Goal: Find contact information: Find contact information

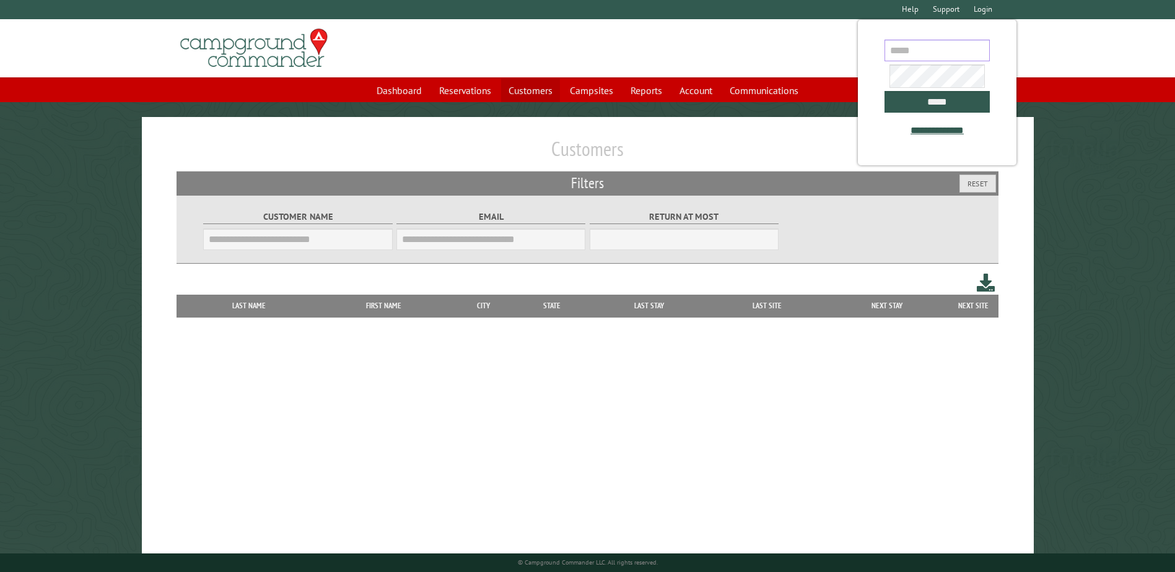
type input "**********"
click at [525, 91] on link "Customers" at bounding box center [530, 91] width 59 height 24
type input "**********"
click at [287, 247] on input "Customer Name" at bounding box center [297, 240] width 189 height 22
click at [937, 112] on input "*****" at bounding box center [937, 102] width 105 height 22
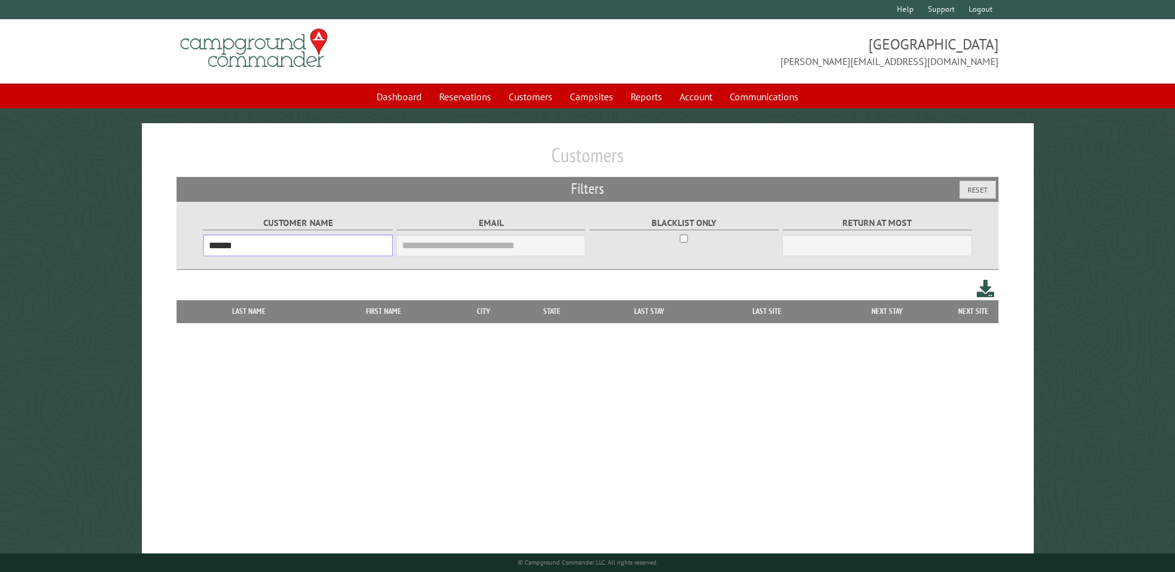
click at [263, 249] on input "******" at bounding box center [297, 246] width 189 height 22
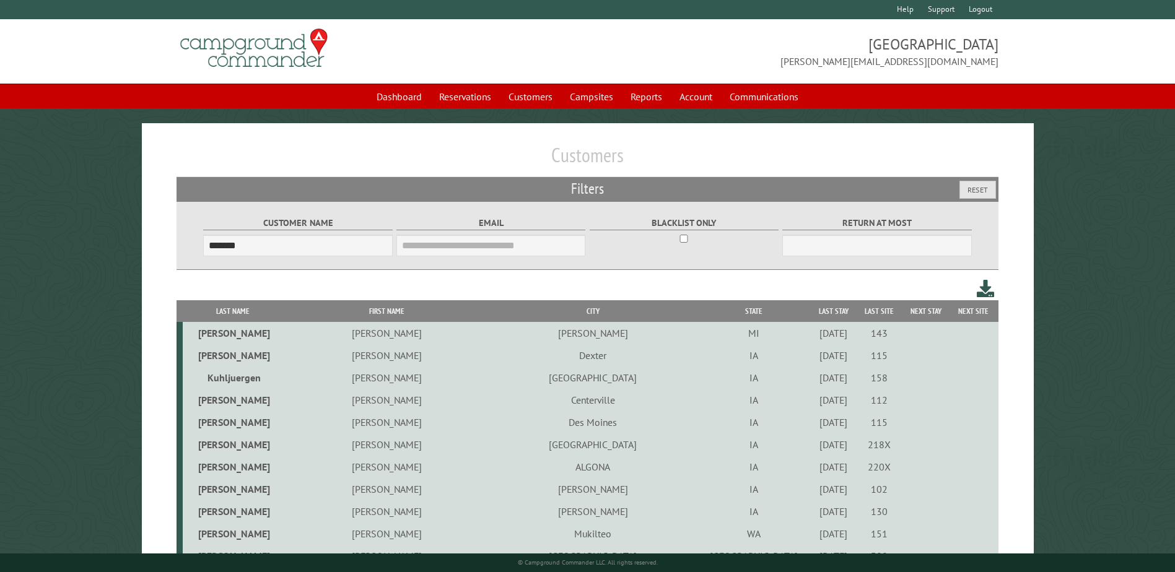
click at [402, 315] on th "First Name" at bounding box center [387, 311] width 208 height 22
click at [268, 314] on th "Last Name" at bounding box center [233, 311] width 100 height 22
drag, startPoint x: 118, startPoint y: 388, endPoint x: 52, endPoint y: 51, distance: 343.5
click at [275, 240] on input "*******" at bounding box center [297, 246] width 189 height 22
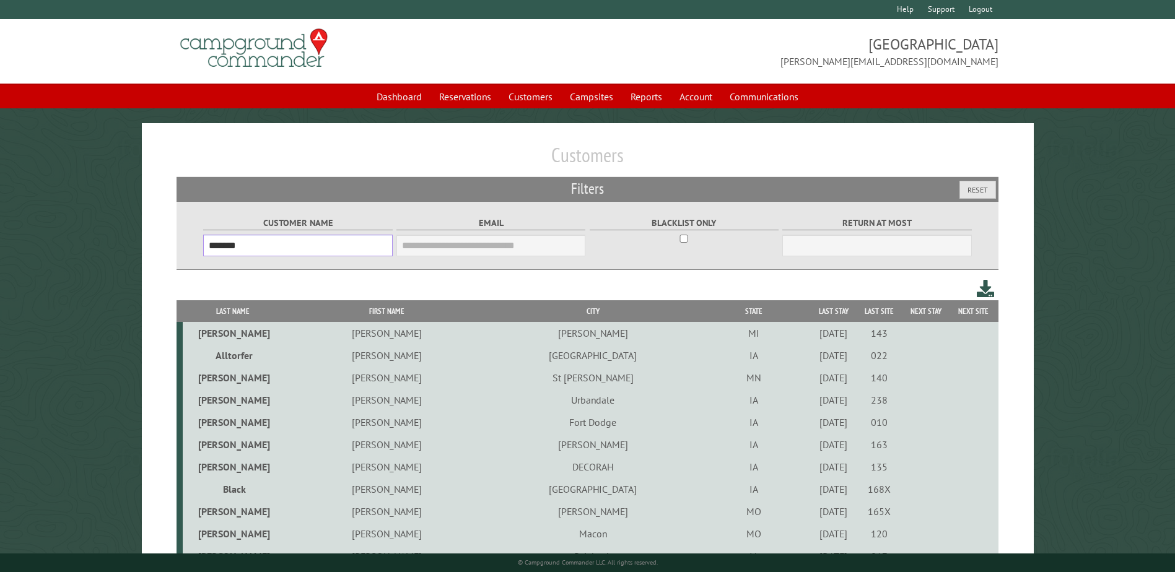
click at [275, 240] on input "*******" at bounding box center [297, 246] width 189 height 22
type input "*"
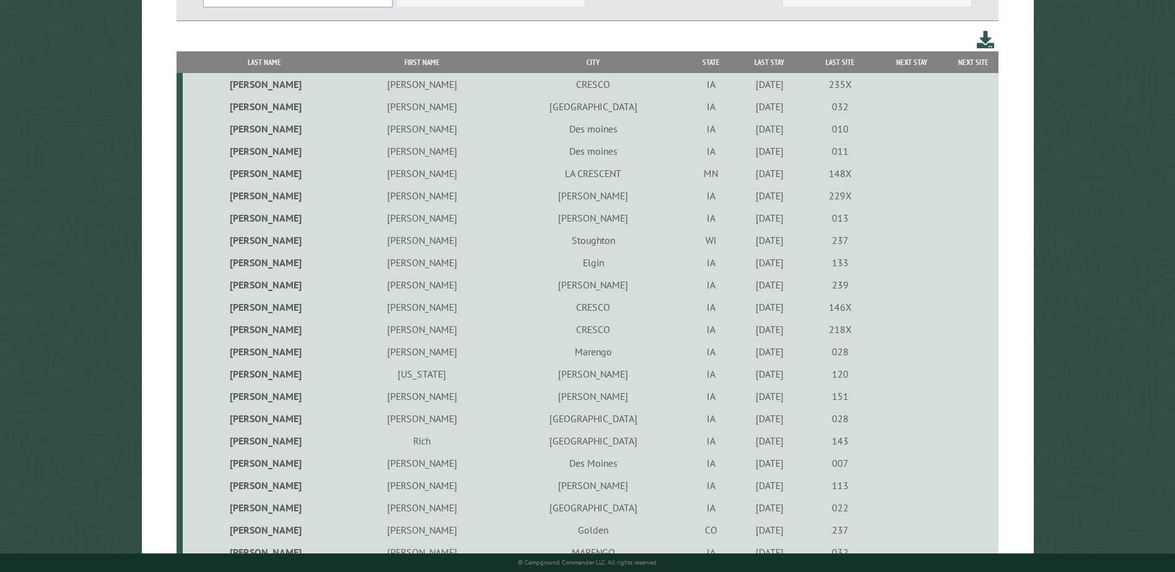
scroll to position [236, 0]
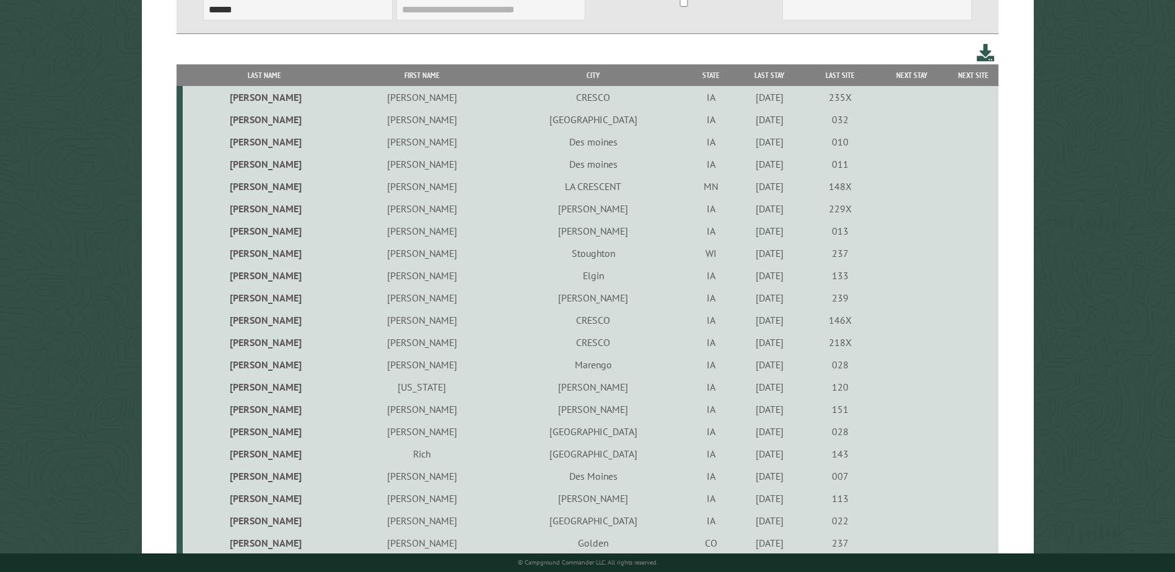
click at [346, 73] on th "First Name" at bounding box center [422, 75] width 153 height 22
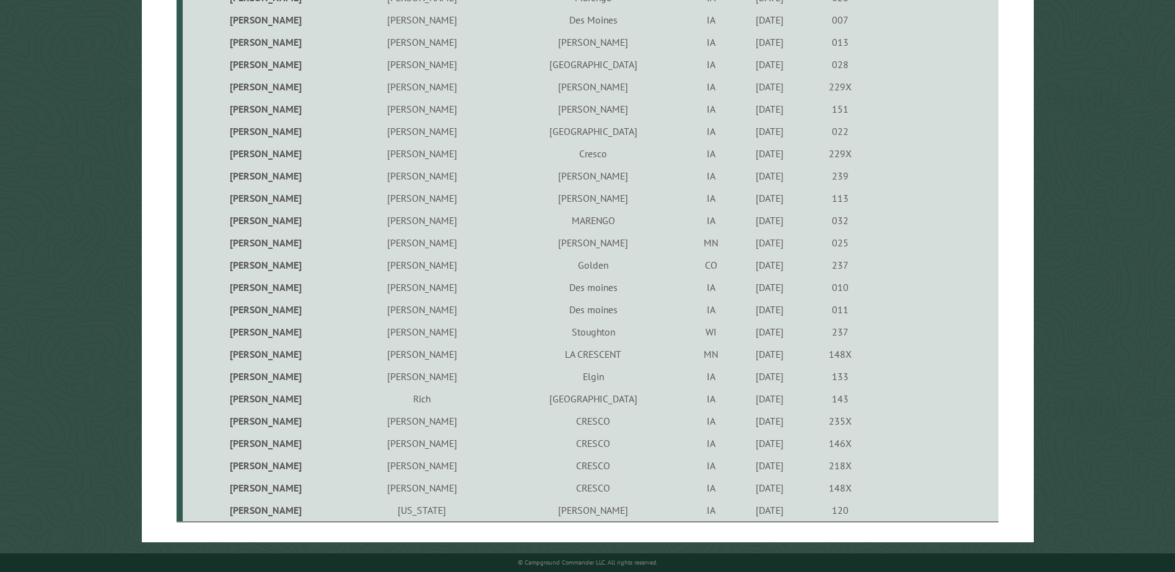
scroll to position [360, 0]
click at [499, 395] on td "MASON CITY" at bounding box center [594, 399] width 190 height 22
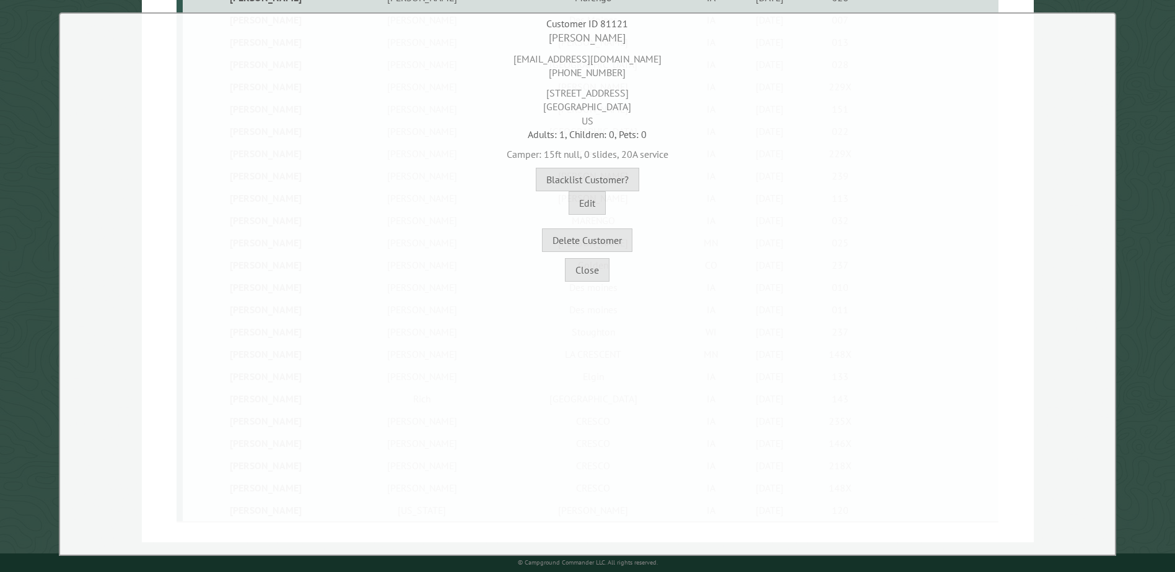
drag, startPoint x: 529, startPoint y: 75, endPoint x: 624, endPoint y: 74, distance: 94.8
click at [624, 74] on div "2777jensen@gmail.com 641-425-0176" at bounding box center [587, 63] width 1049 height 34
copy div "641-425-0176"
drag, startPoint x: 556, startPoint y: 92, endPoint x: 643, endPoint y: 87, distance: 87.5
click at [643, 87] on div "86 Lake View Dr MASON CITY, IA 50401 US" at bounding box center [587, 104] width 1049 height 48
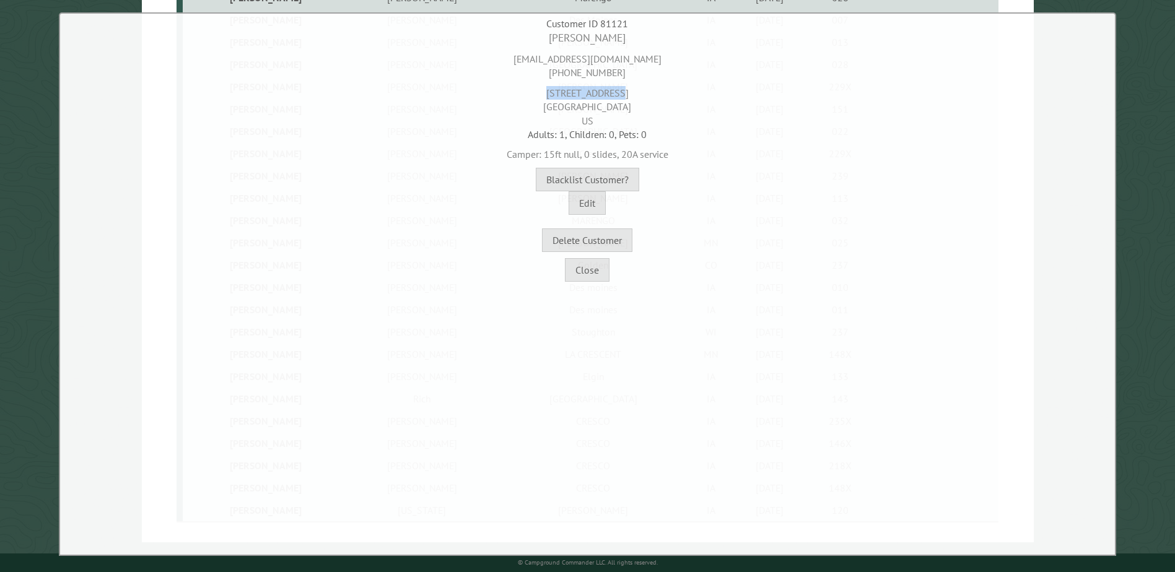
copy div "86 Lake View Dr"
drag, startPoint x: 541, startPoint y: 105, endPoint x: 595, endPoint y: 105, distance: 54.5
click at [595, 105] on div "86 Lake View Dr MASON CITY, IA 50401 US" at bounding box center [587, 104] width 1049 height 48
drag, startPoint x: 711, startPoint y: 109, endPoint x: 611, endPoint y: 105, distance: 99.8
click at [611, 105] on div "86 Lake View Dr MASON CITY, IA 50401 US" at bounding box center [587, 104] width 1049 height 48
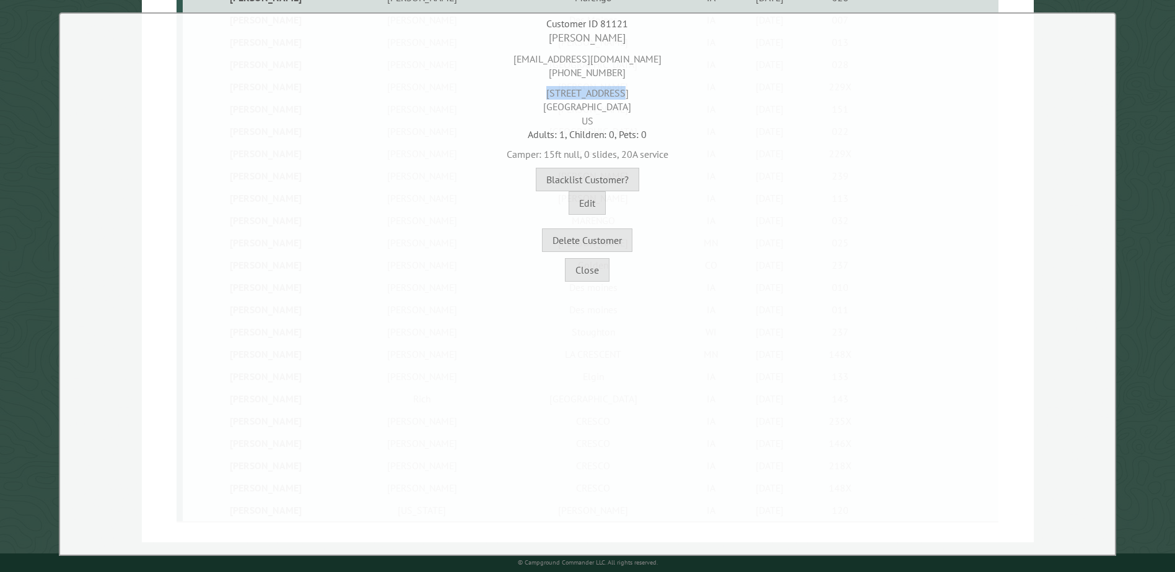
copy div "50401"
click at [600, 271] on button "Close" at bounding box center [587, 270] width 45 height 24
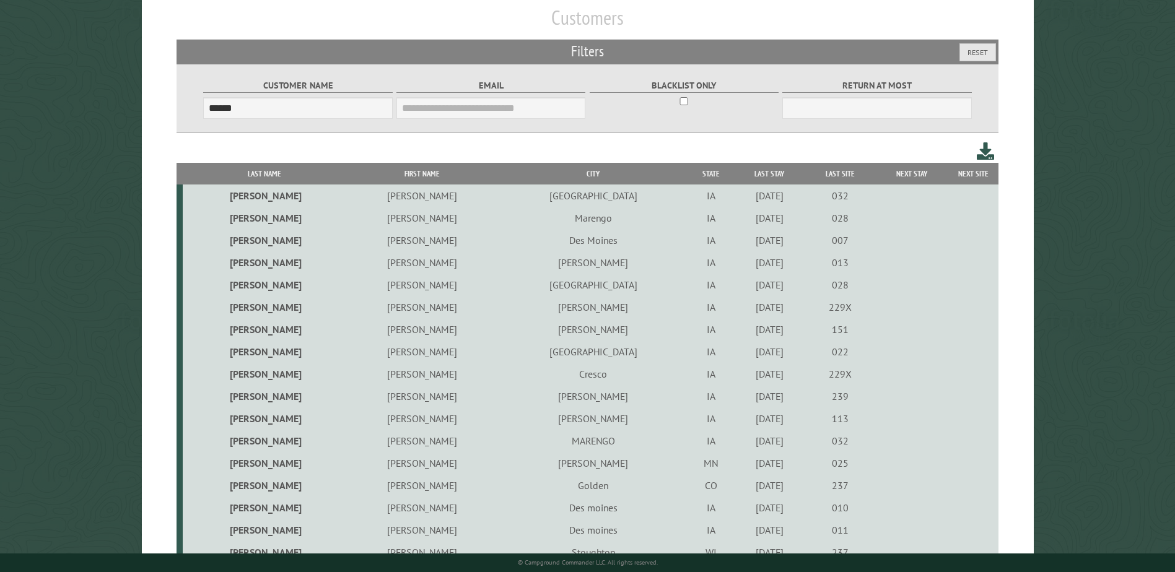
scroll to position [0, 0]
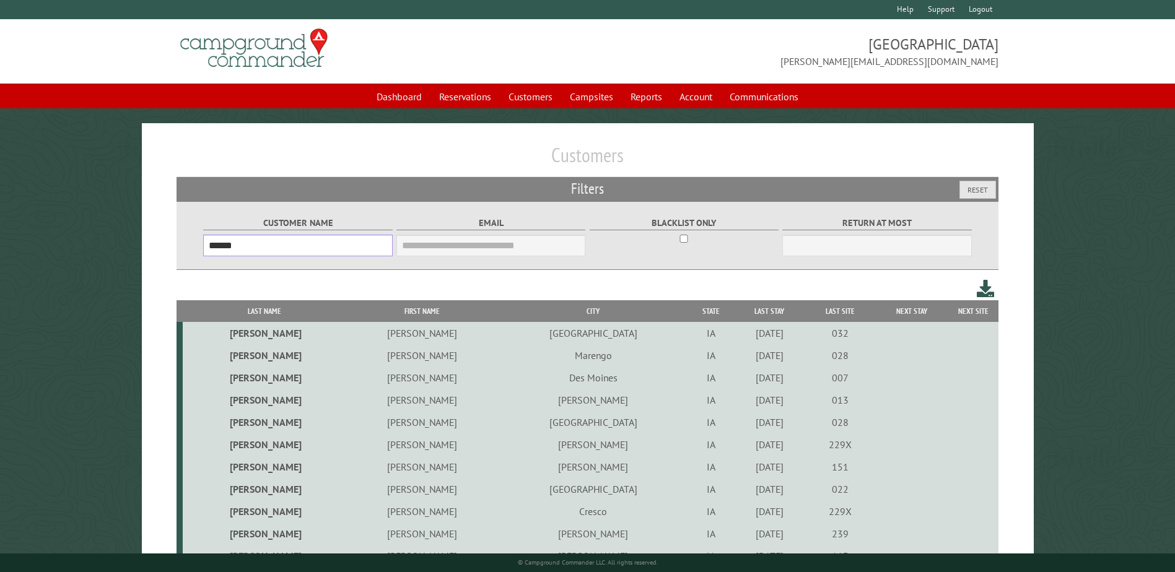
click at [297, 255] on input "******" at bounding box center [297, 246] width 189 height 22
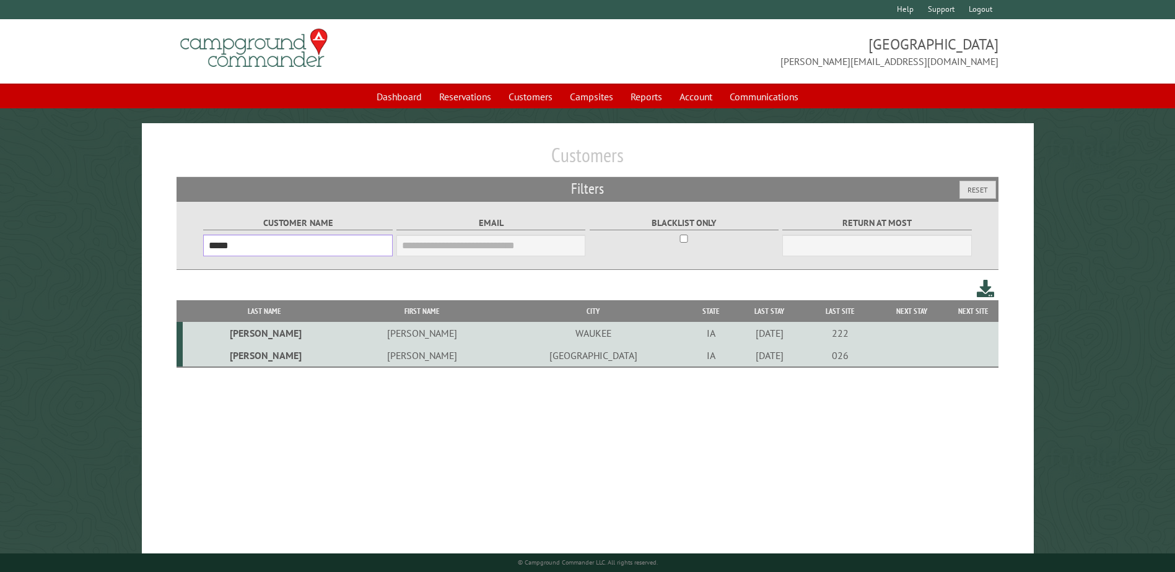
type input "*****"
click at [499, 333] on td "WAUKEE" at bounding box center [594, 333] width 190 height 22
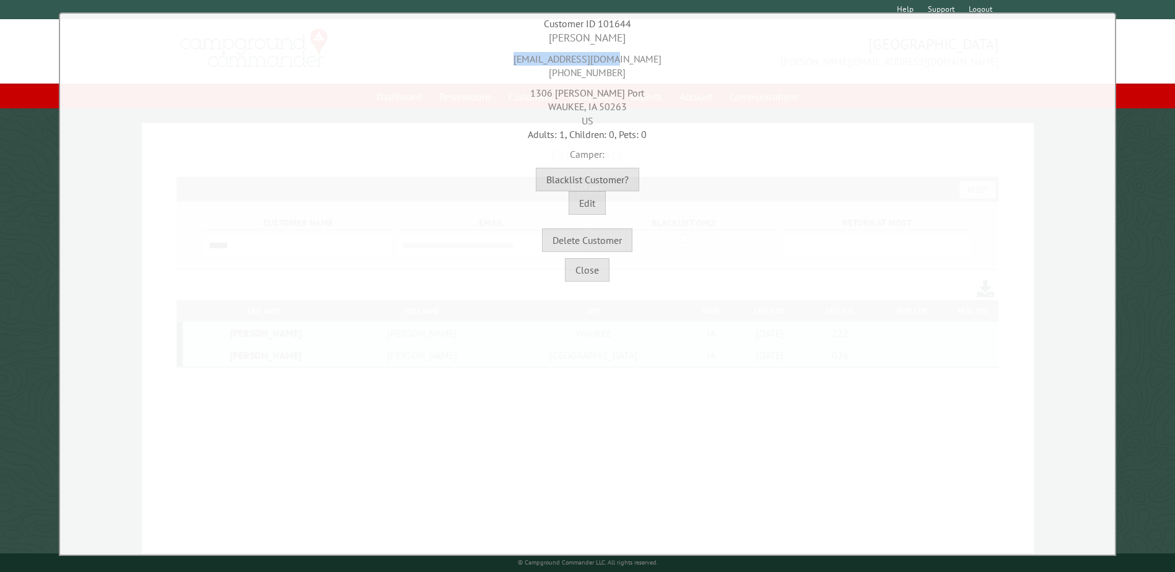
drag, startPoint x: 533, startPoint y: 59, endPoint x: 639, endPoint y: 49, distance: 105.9
click at [639, 49] on div "wolfslicka@gmail.com 515-669-5205" at bounding box center [587, 63] width 1049 height 34
copy div "wolfslicka@gmail.com"
drag, startPoint x: 558, startPoint y: 93, endPoint x: 638, endPoint y: 93, distance: 80.5
click at [638, 93] on div "1306 SE Williams Port WAUKEE, IA 50263 US" at bounding box center [587, 104] width 1049 height 48
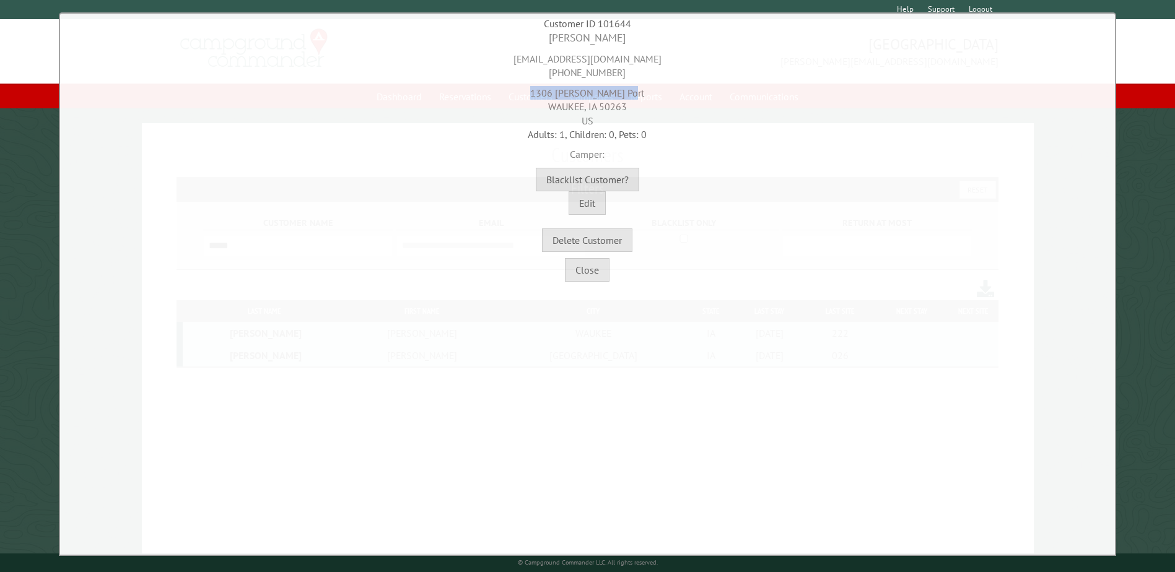
copy div "1306 SE Williams Port"
drag, startPoint x: 541, startPoint y: 104, endPoint x: 582, endPoint y: 103, distance: 40.9
click at [582, 103] on div "1306 SE Williams Port WAUKEE, IA 50263 US" at bounding box center [587, 104] width 1049 height 48
drag, startPoint x: 582, startPoint y: 103, endPoint x: 601, endPoint y: 107, distance: 19.5
click at [601, 107] on div "1306 SE Williams Port WAUKEE, IA 50263 US" at bounding box center [587, 104] width 1049 height 48
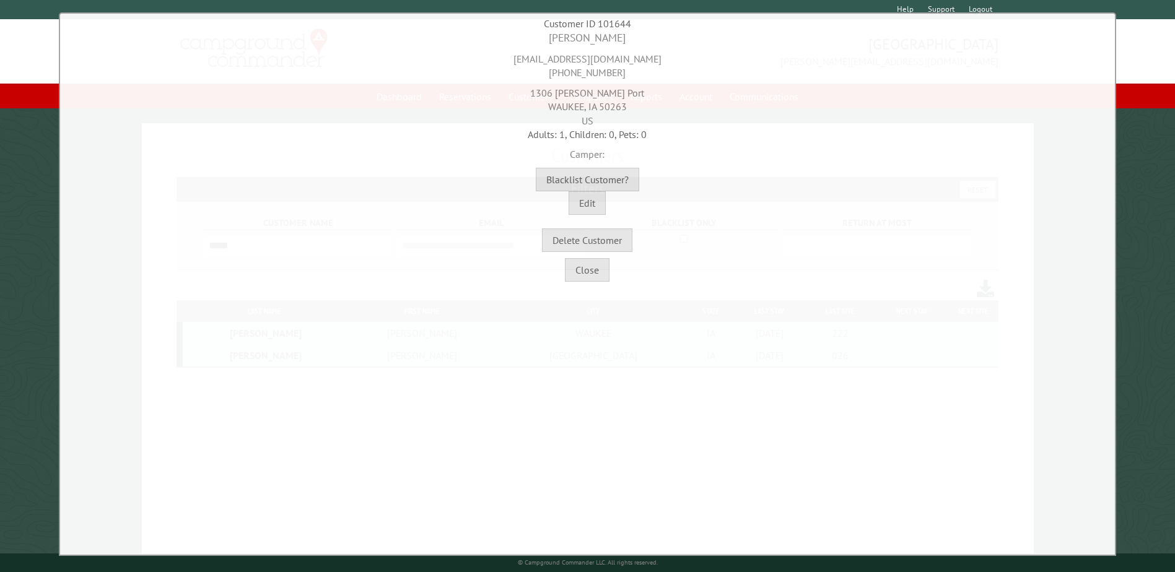
copy div "50263"
click at [565, 74] on div "wolfslicka@gmail.com 515-669-5205" at bounding box center [587, 63] width 1049 height 34
copy div "515-669-5205"
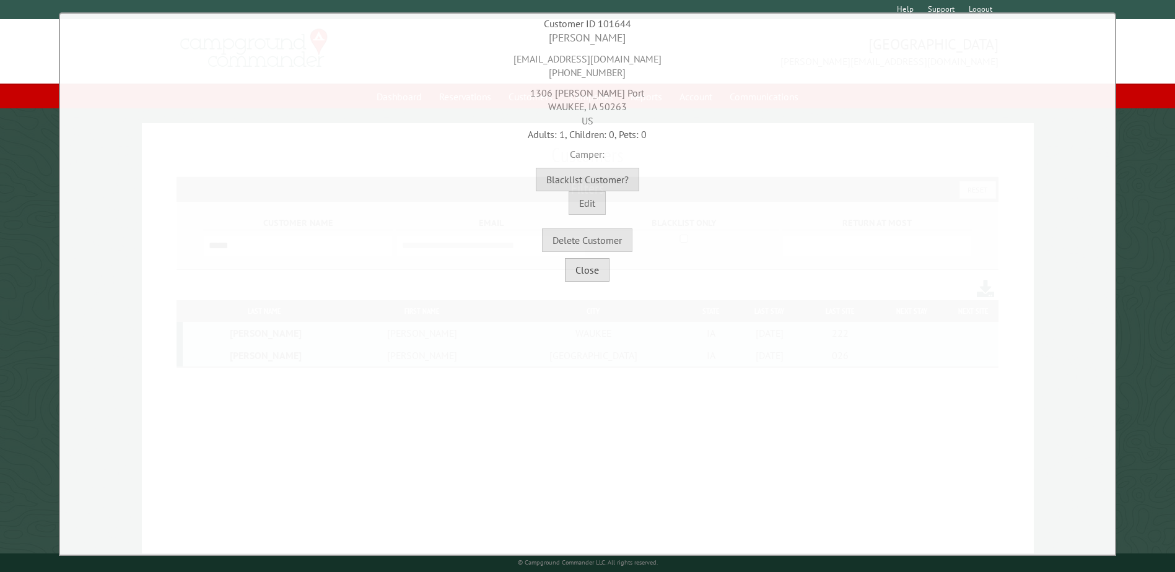
click at [572, 270] on button "Close" at bounding box center [587, 270] width 45 height 24
